Goal: Task Accomplishment & Management: Complete application form

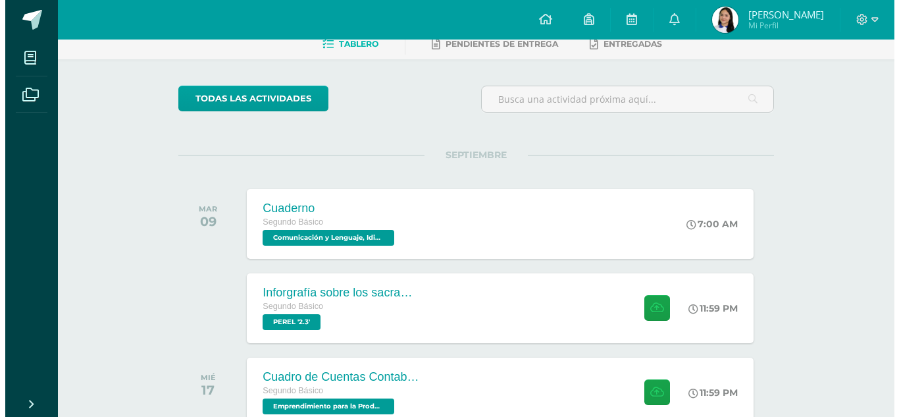
scroll to position [81, 0]
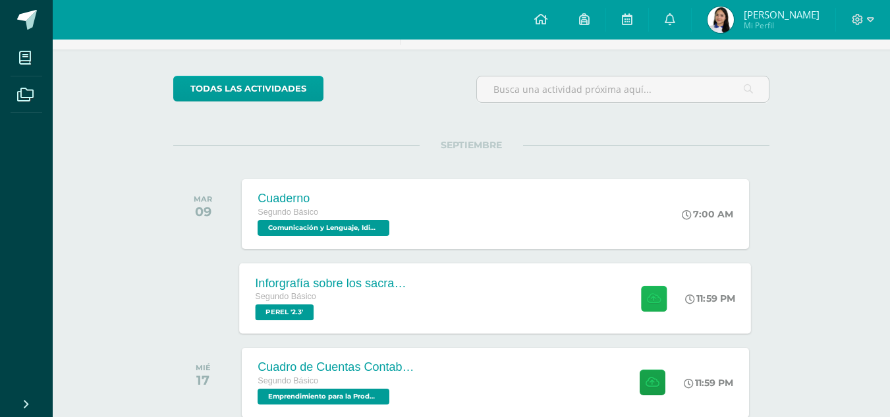
click at [641, 296] on button at bounding box center [654, 298] width 26 height 26
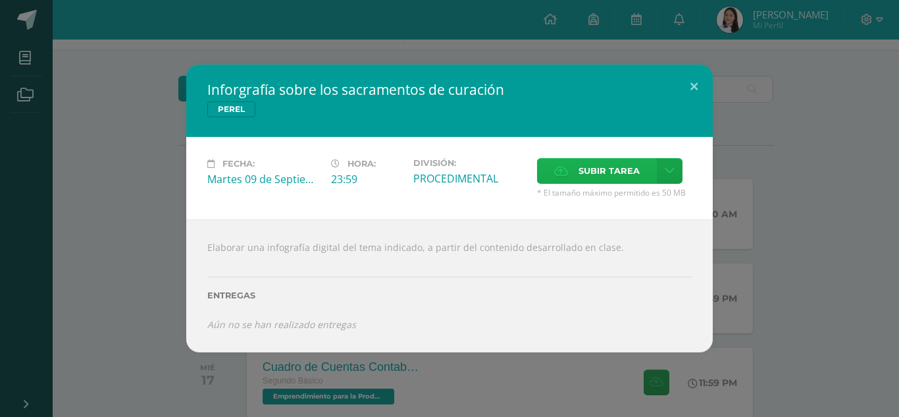
click at [589, 174] on span "Subir tarea" at bounding box center [609, 171] width 61 height 24
click at [0, 0] on input "Subir tarea" at bounding box center [0, 0] width 0 height 0
click at [672, 169] on icon at bounding box center [670, 170] width 10 height 11
click at [586, 199] on span "Subir enlace" at bounding box center [613, 199] width 55 height 13
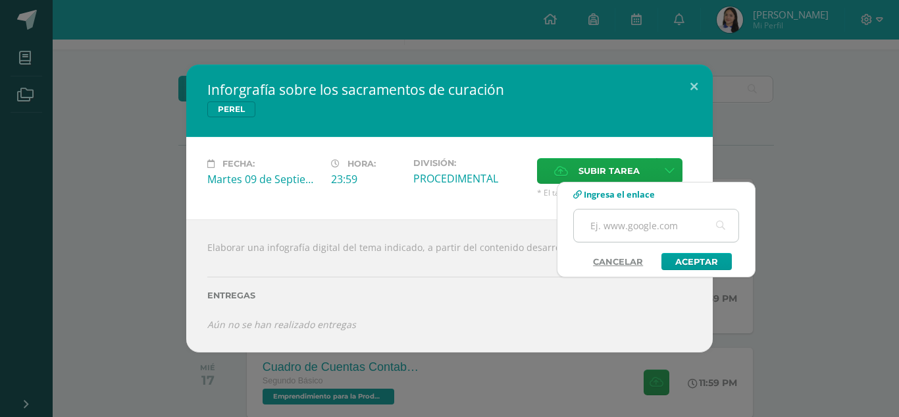
click at [604, 225] on input "text" at bounding box center [656, 225] width 165 height 32
paste input "[URL][DOMAIN_NAME]"
type input "[URL][DOMAIN_NAME]"
click at [706, 256] on link "Aceptar" at bounding box center [697, 261] width 70 height 17
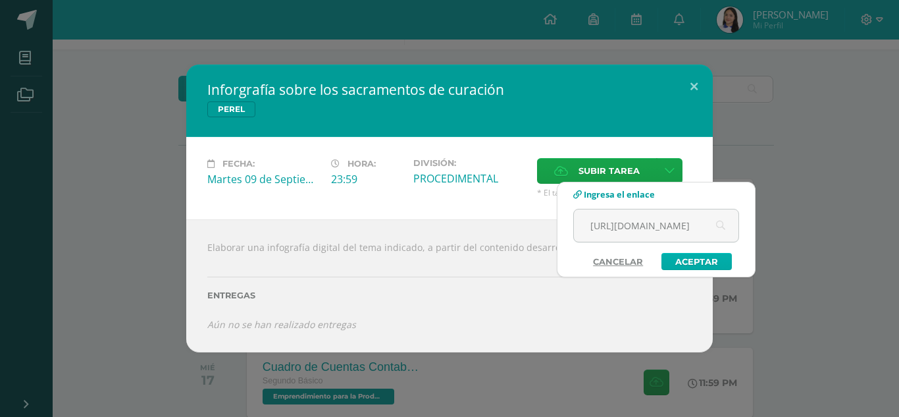
scroll to position [0, 0]
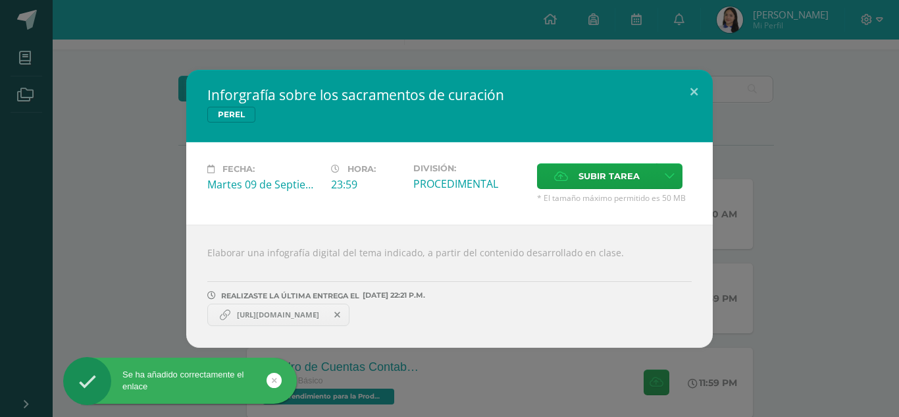
click at [762, 196] on div "Inforgrafía sobre los sacramentos de curación [PERSON_NAME] Fecha: [DATE] Hora:…" at bounding box center [449, 209] width 889 height 278
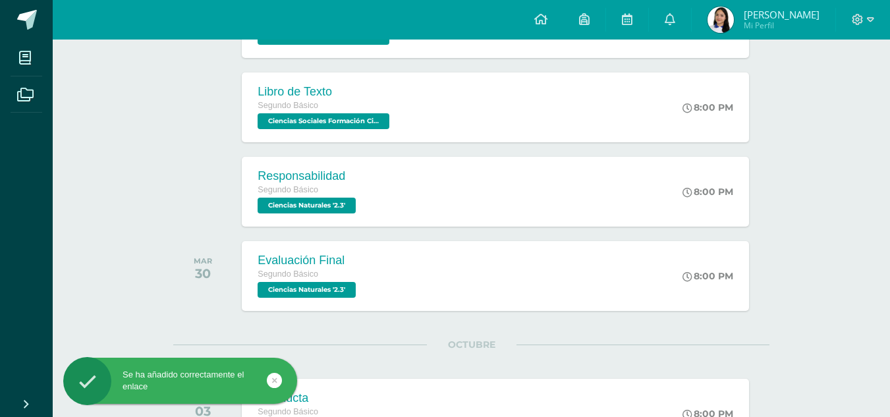
scroll to position [792, 0]
